Goal: Navigation & Orientation: Find specific page/section

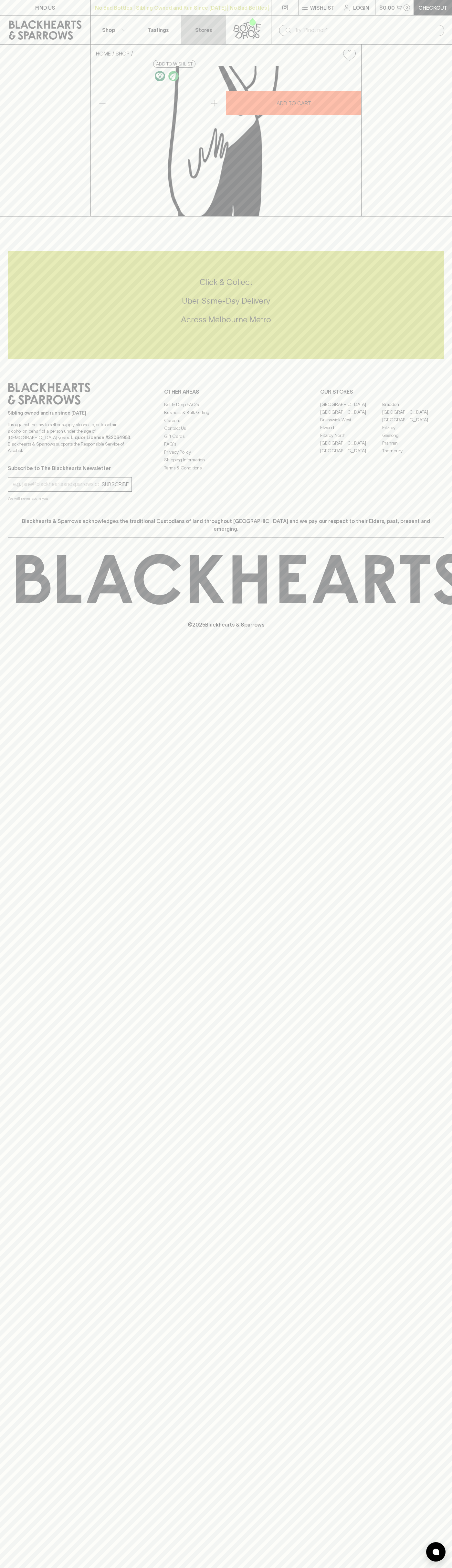
click at [182, 28] on link "Stores" at bounding box center [203, 29] width 45 height 29
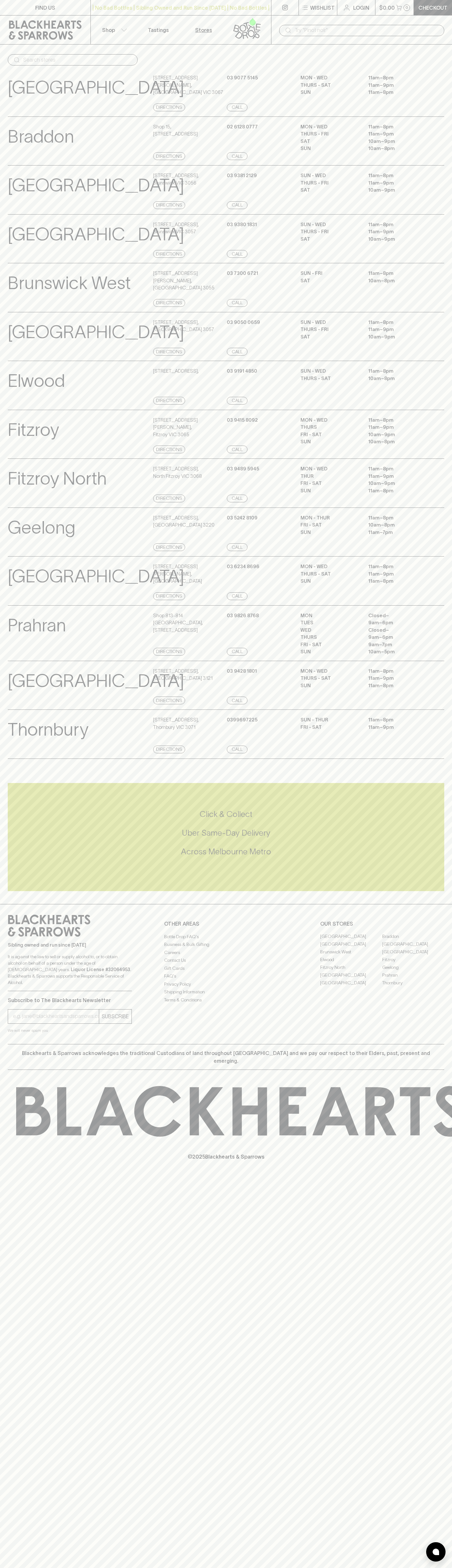
click at [433, 1553] on img at bounding box center [436, 1552] width 7 height 7
click at [310, 1567] on html "FIND US | No Bad Bottles | Sibling Owned and Run Since [DATE] | No Bad Bottles …" at bounding box center [226, 784] width 452 height 1568
click at [7, 1091] on div "© 2025 Blackhearts & Sparrows" at bounding box center [226, 1123] width 452 height 107
